Goal: Information Seeking & Learning: Learn about a topic

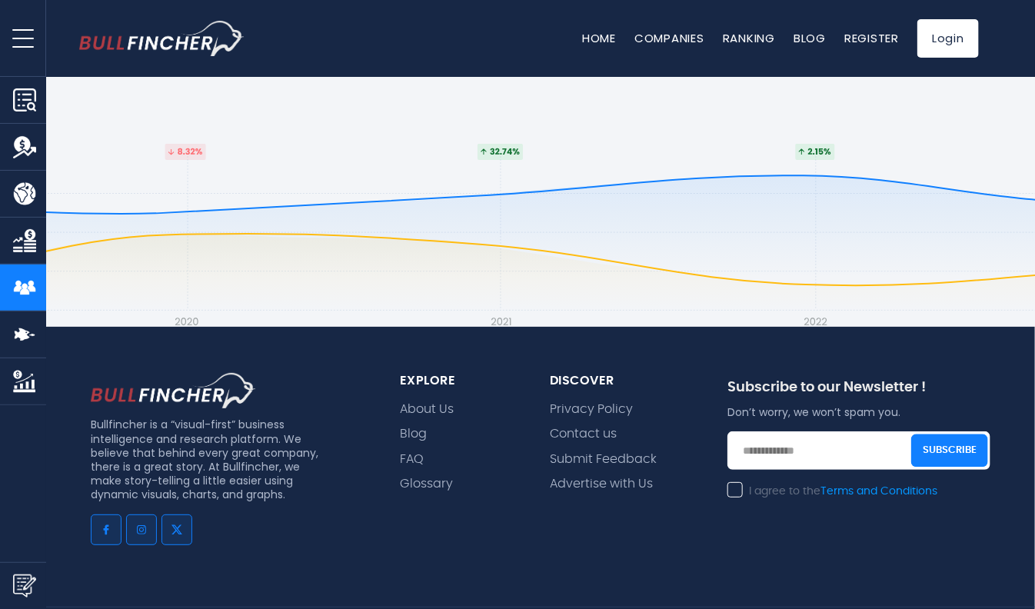
scroll to position [4688, 0]
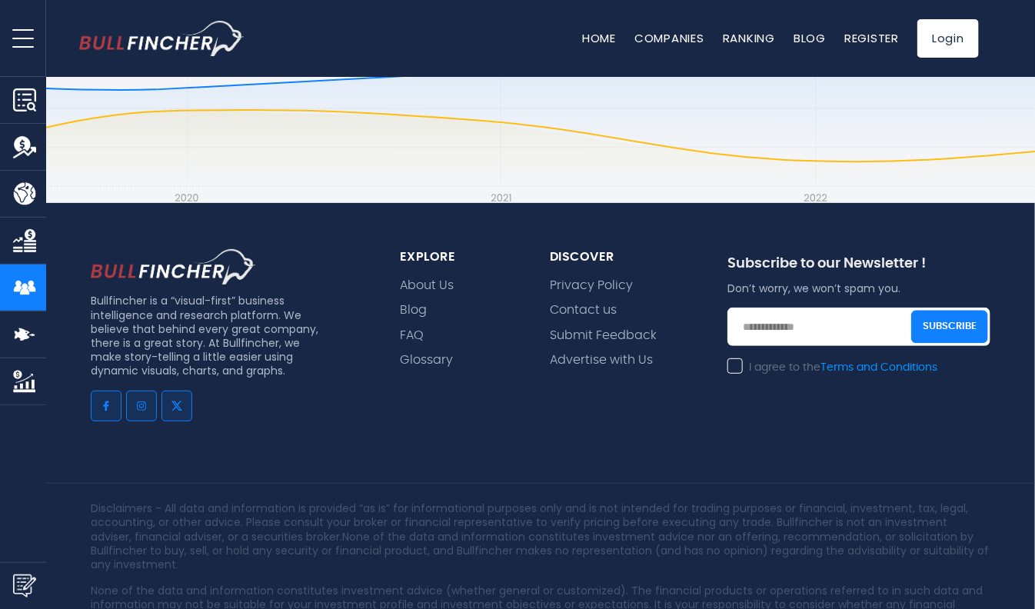
click at [20, 334] on img "Company Competitors" at bounding box center [24, 334] width 23 height 23
click at [25, 382] on img "Company Market Cap" at bounding box center [24, 381] width 23 height 23
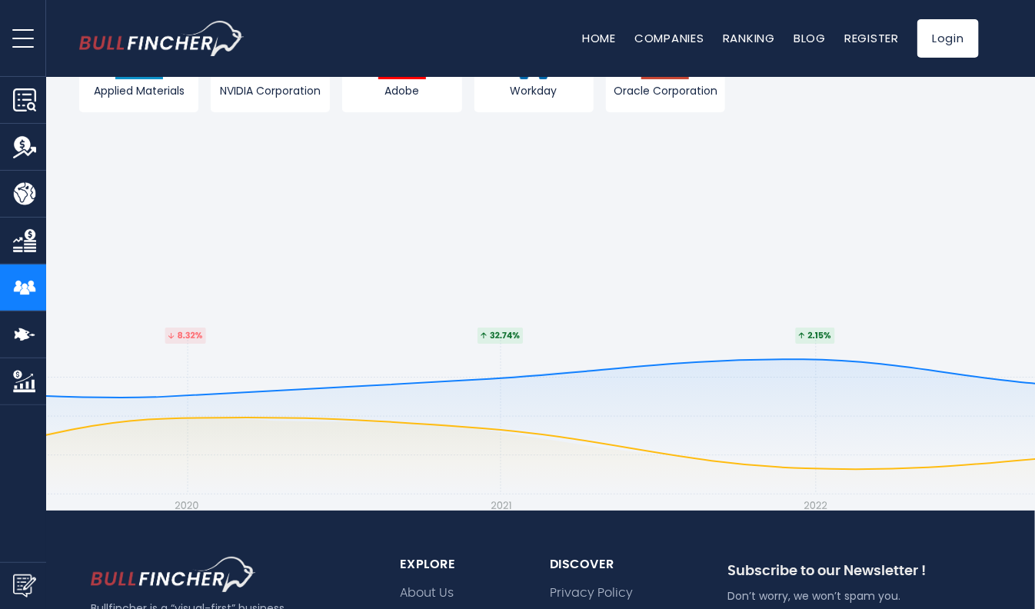
scroll to position [4141, 0]
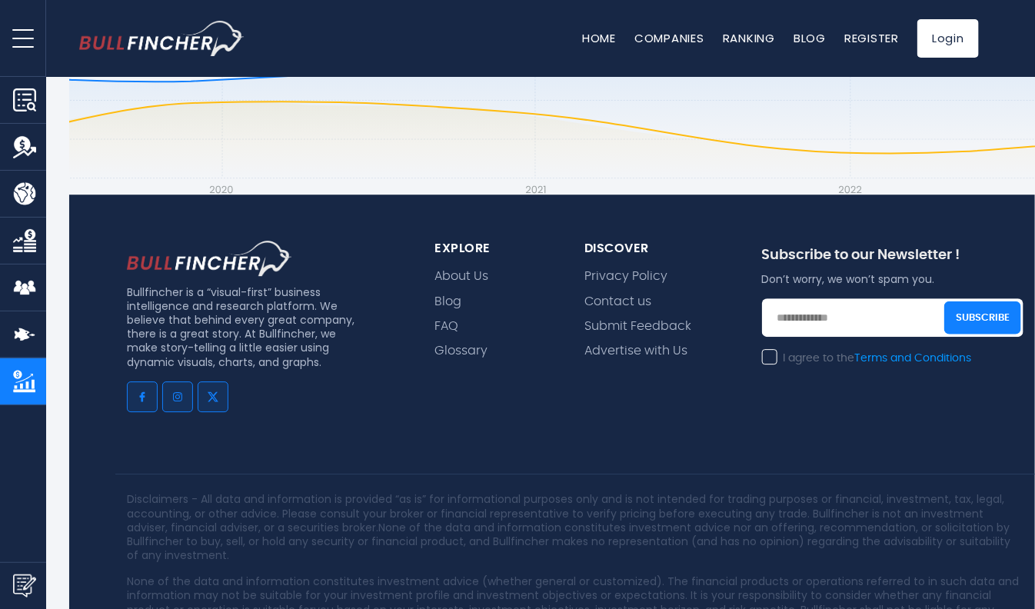
scroll to position [1712, 0]
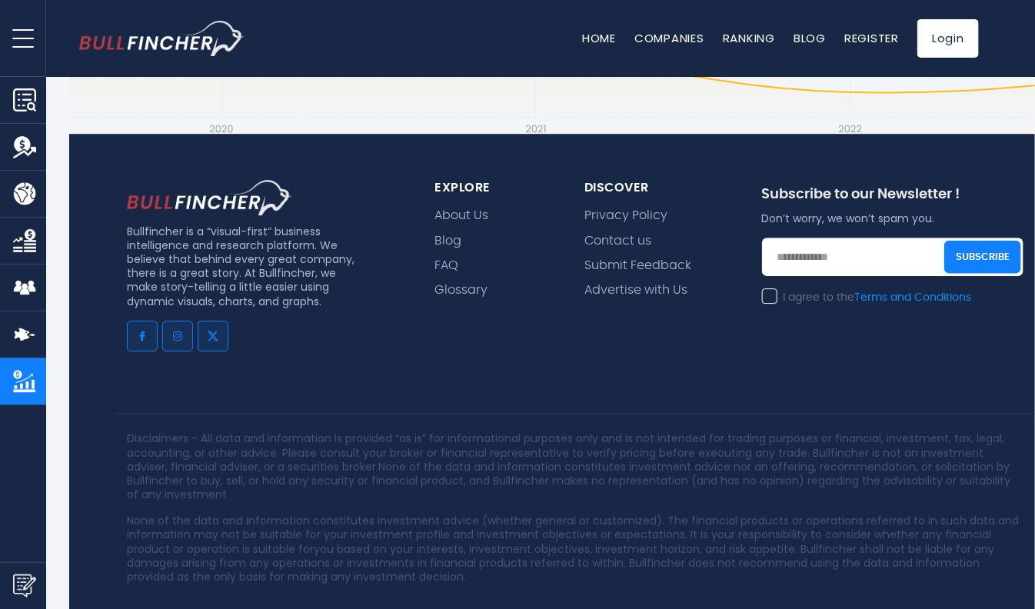
click at [25, 98] on img "Company Overview" at bounding box center [24, 99] width 23 height 23
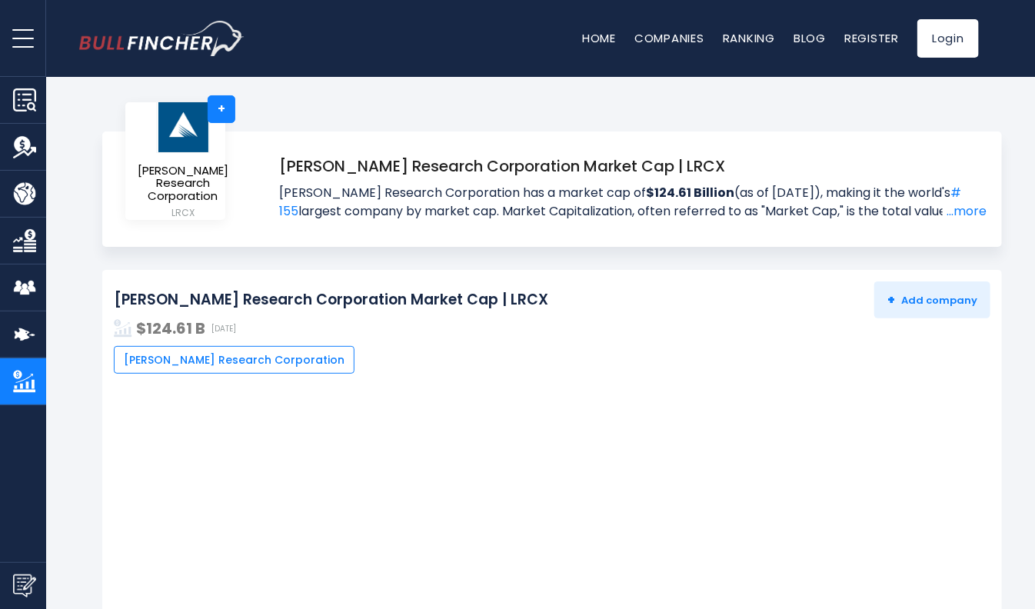
scroll to position [0, 0]
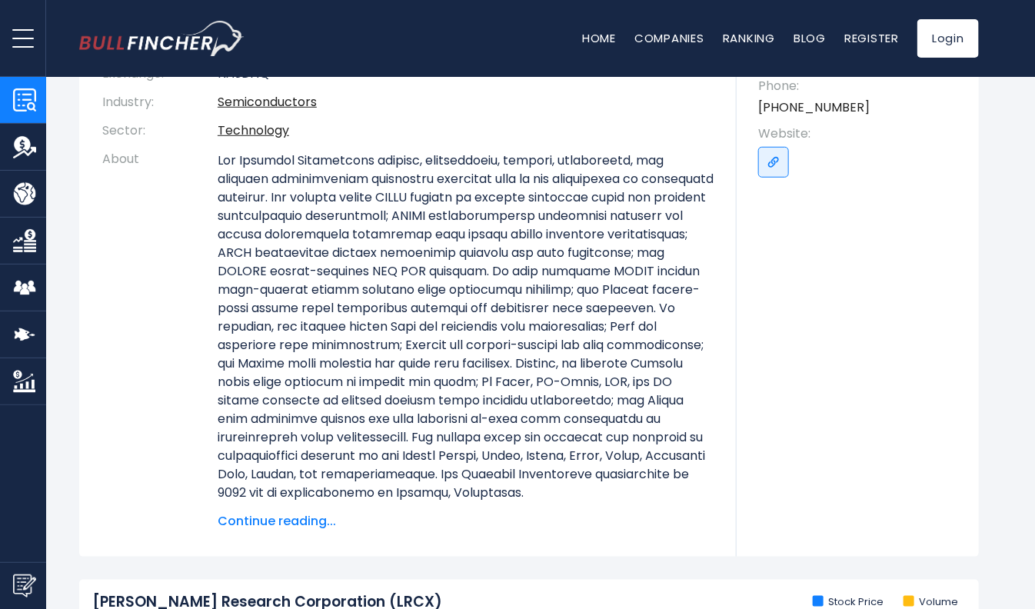
scroll to position [384, 0]
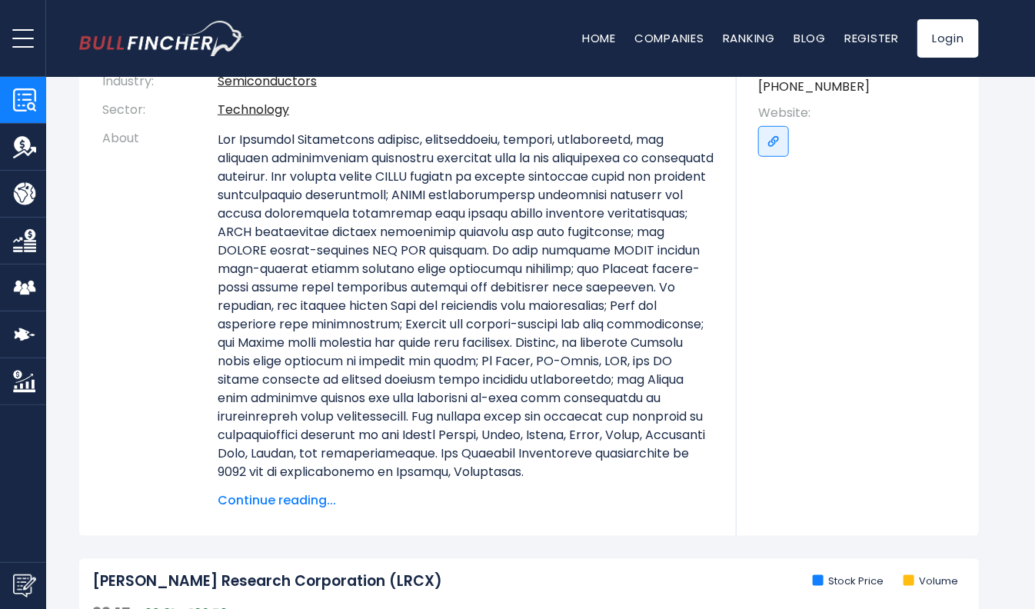
click at [266, 504] on span "Continue reading..." at bounding box center [466, 500] width 496 height 18
click at [267, 501] on span "Continue reading..." at bounding box center [466, 500] width 496 height 18
click at [269, 498] on span "Continue reading..." at bounding box center [466, 500] width 496 height 18
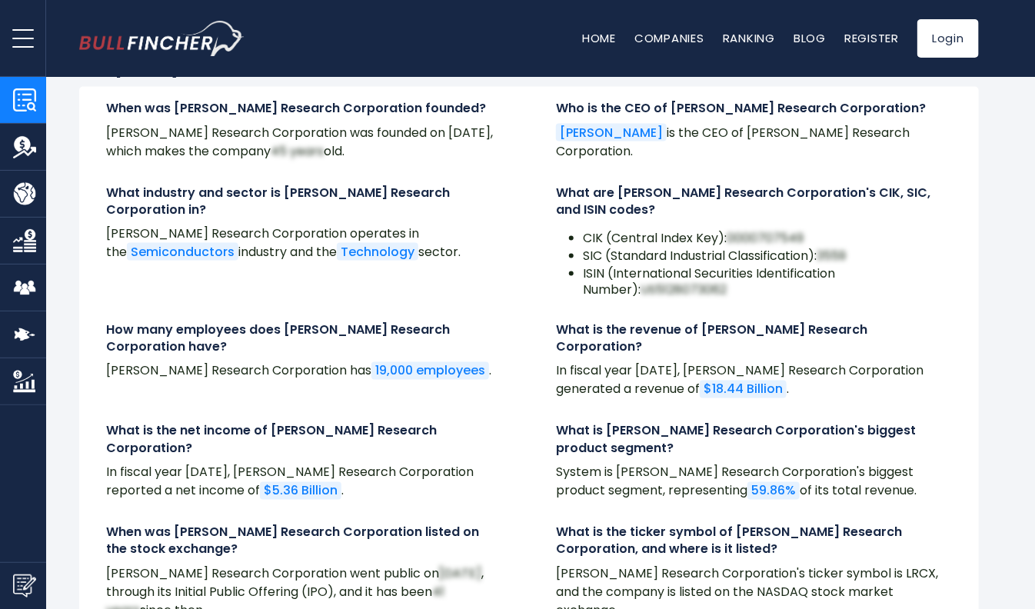
scroll to position [3614, 0]
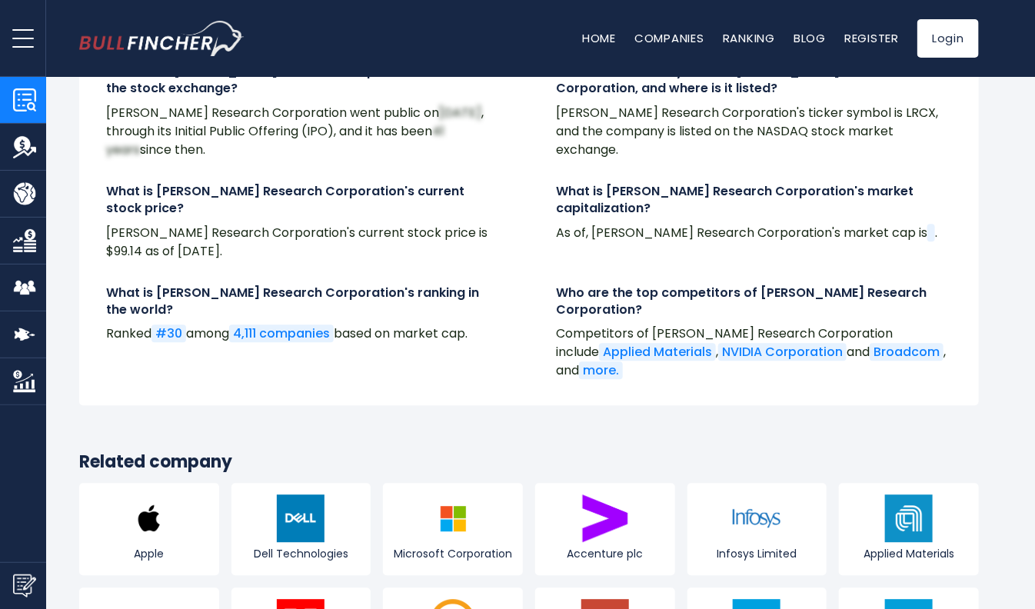
click at [25, 140] on img "Company Revenue" at bounding box center [24, 146] width 23 height 23
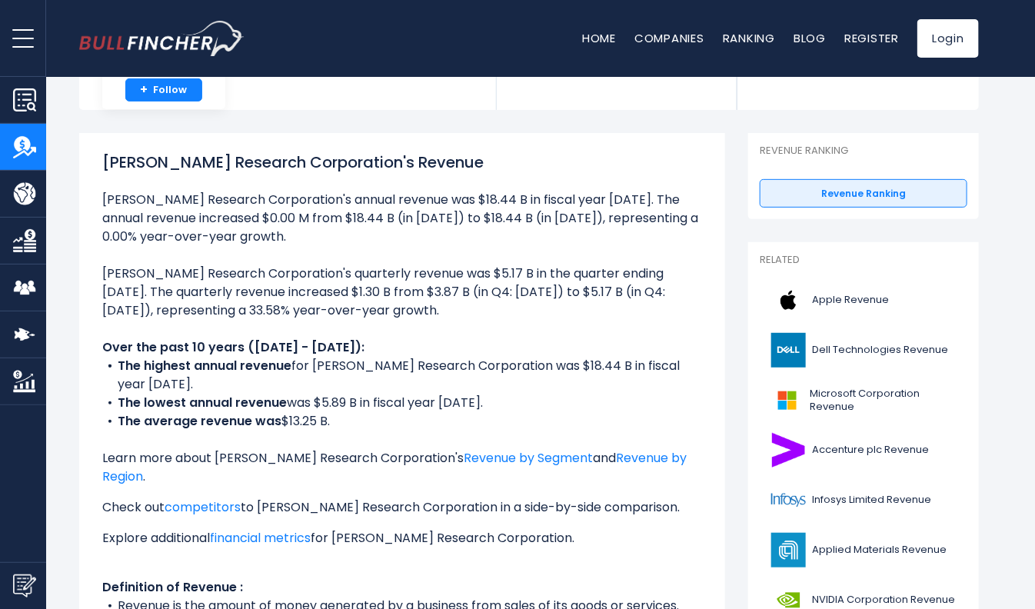
scroll to position [231, 0]
